Goal: Task Accomplishment & Management: Use online tool/utility

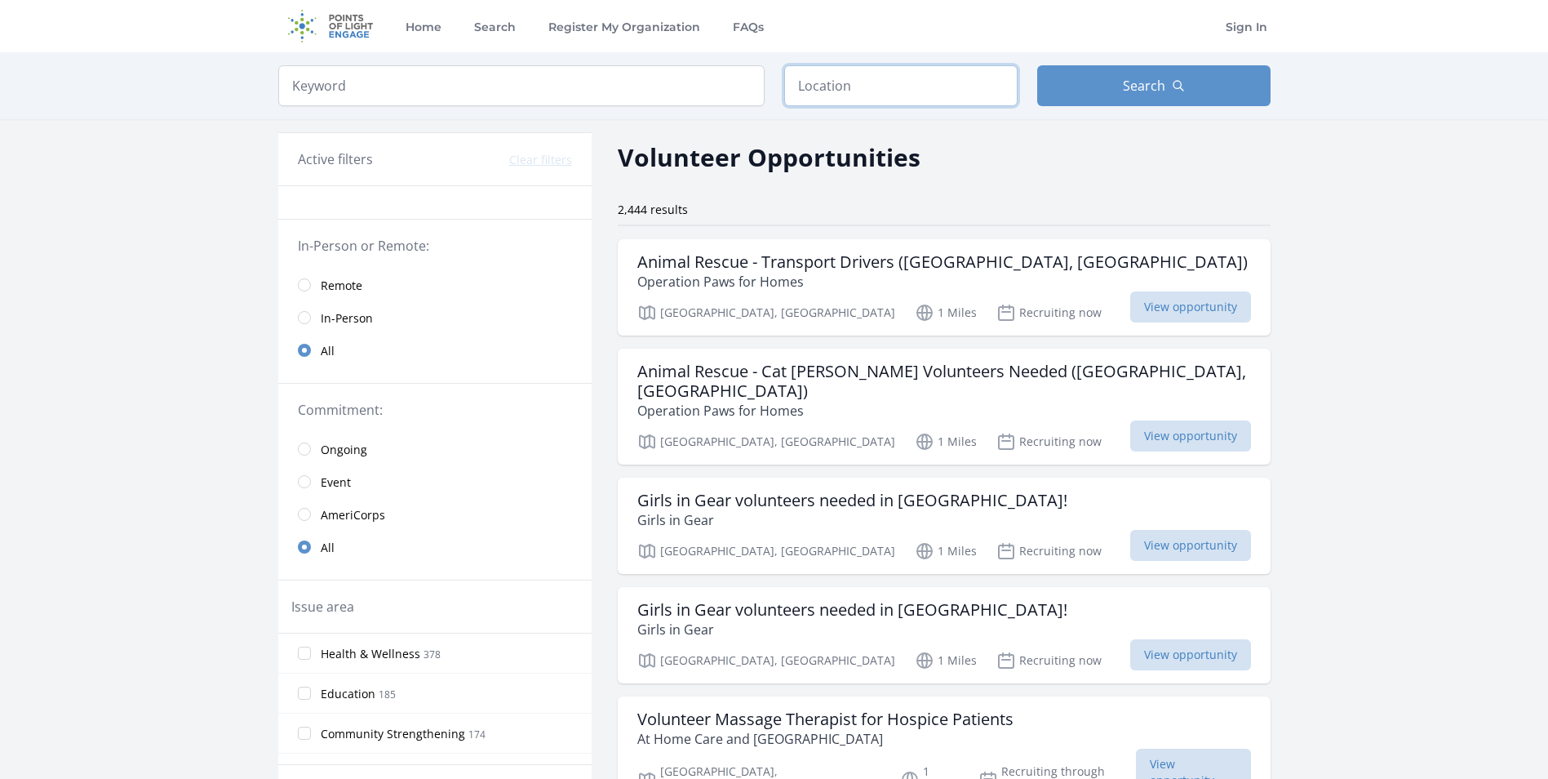
click at [938, 97] on input "text" at bounding box center [900, 85] width 233 height 41
type input "Rochester, NY, USA"
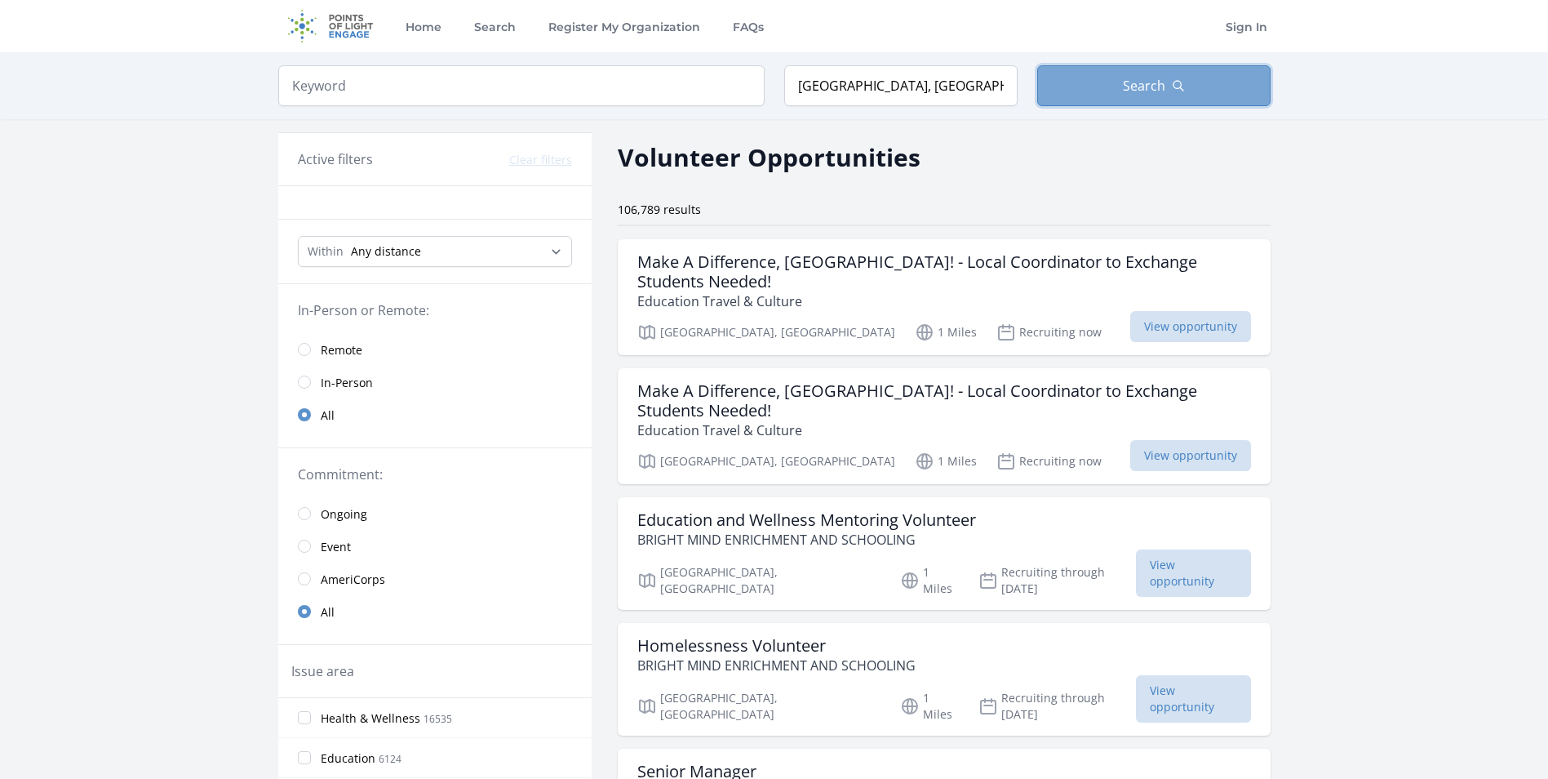
click at [1072, 91] on button "Search" at bounding box center [1153, 85] width 233 height 41
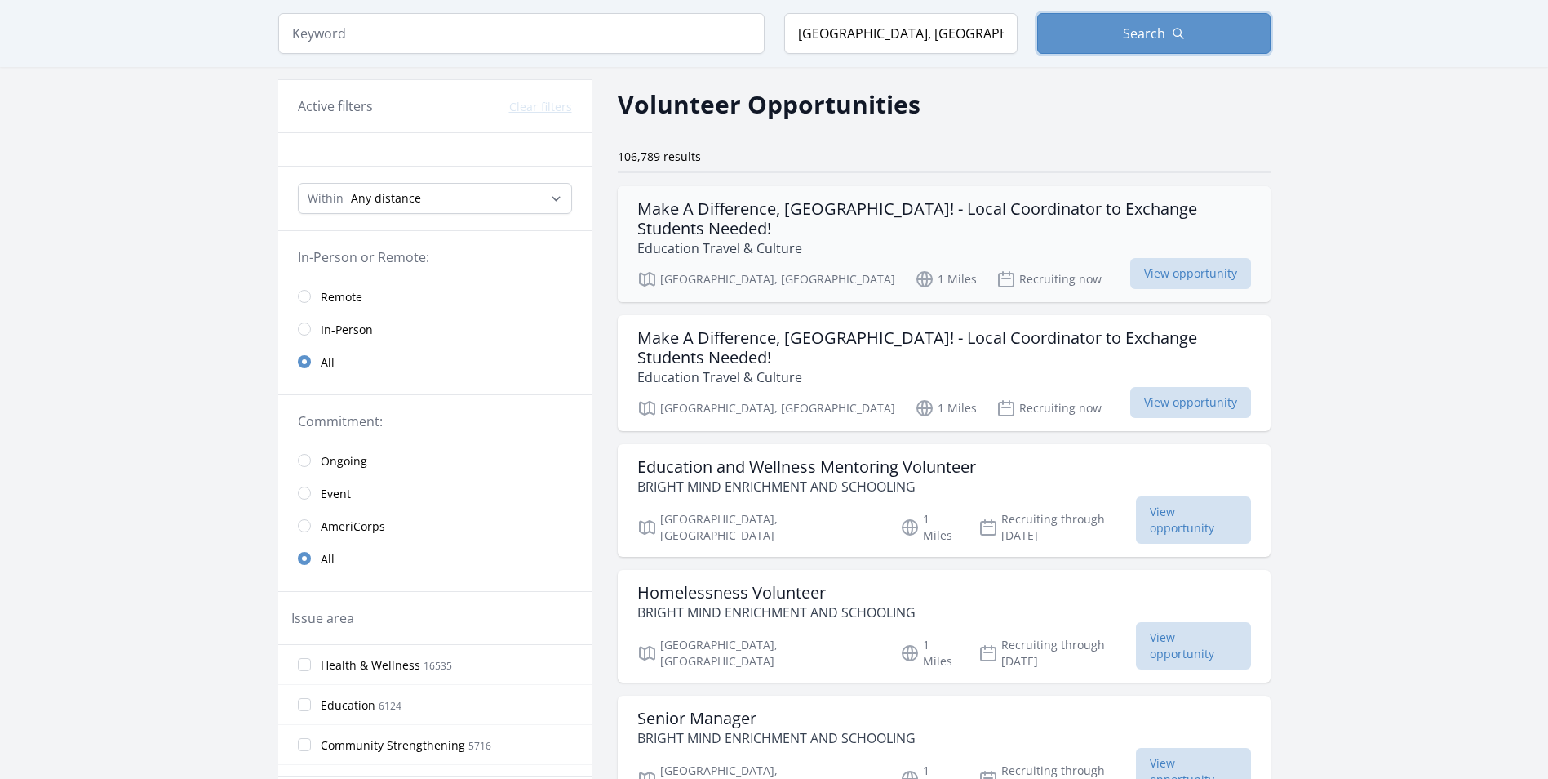
scroll to position [82, 0]
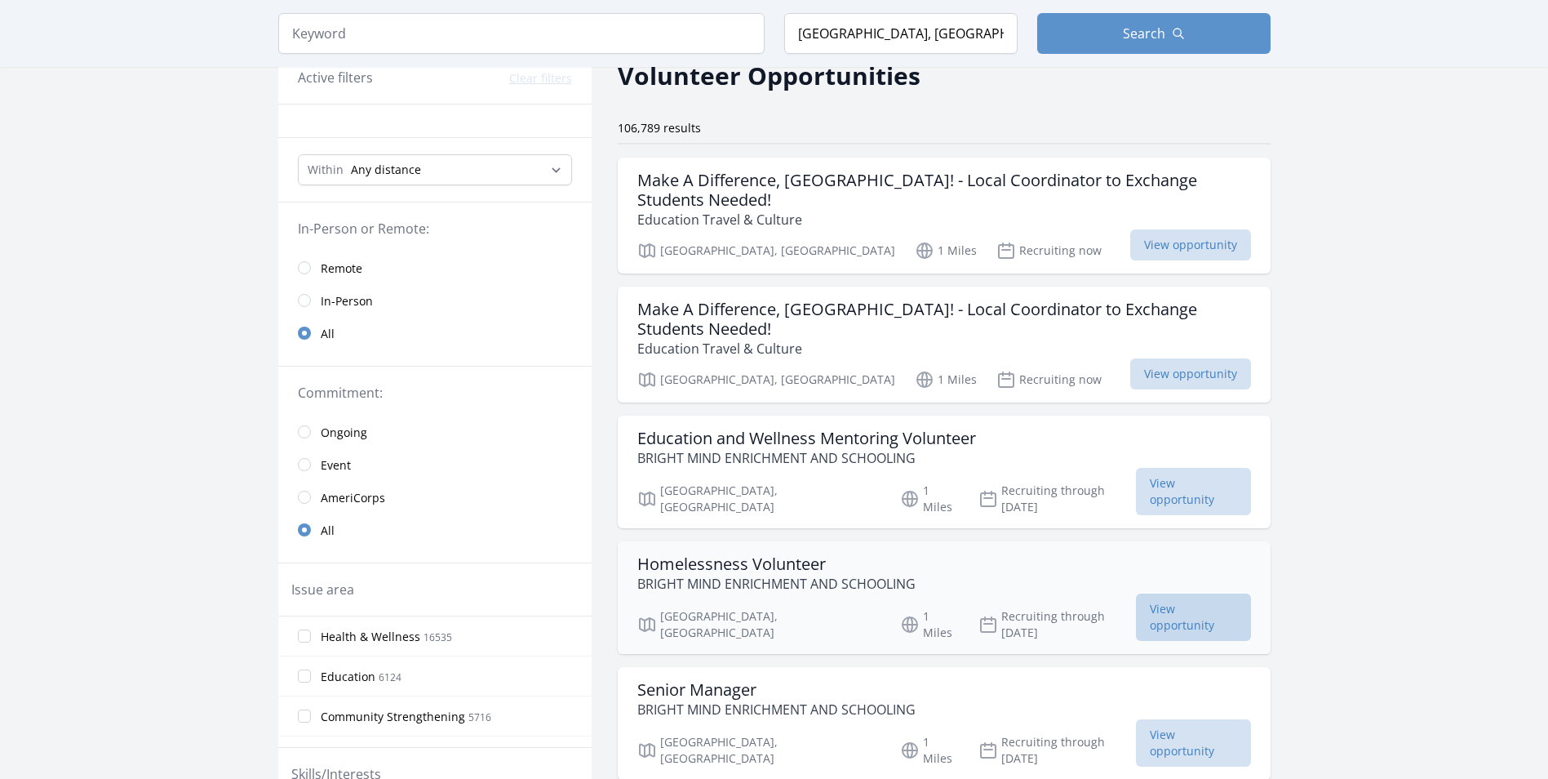
click at [1191, 593] on span "View opportunity" at bounding box center [1193, 616] width 115 height 47
click at [1184, 595] on span "View opportunity" at bounding box center [1193, 616] width 115 height 47
click at [1187, 473] on span "View opportunity" at bounding box center [1193, 491] width 115 height 47
